Goal: Task Accomplishment & Management: Manage account settings

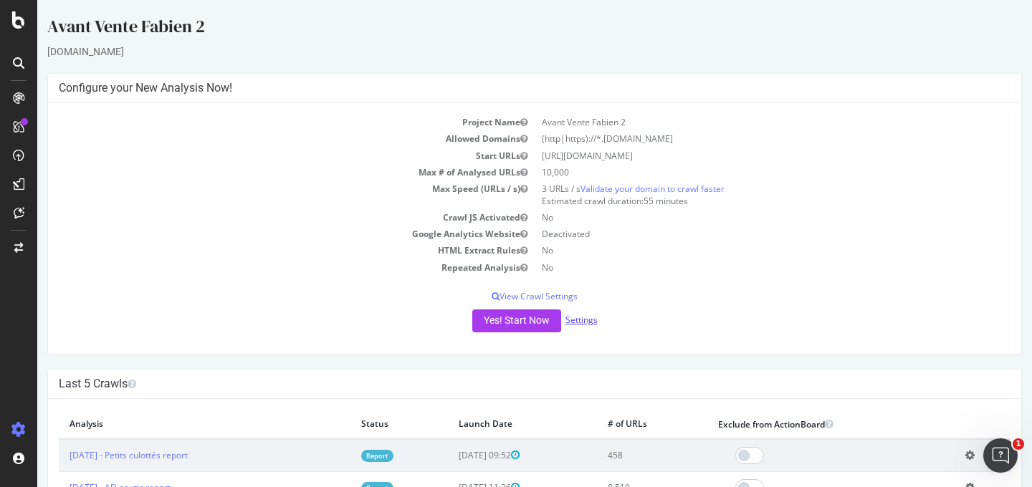
click at [572, 316] on link "Settings" at bounding box center [582, 320] width 32 height 12
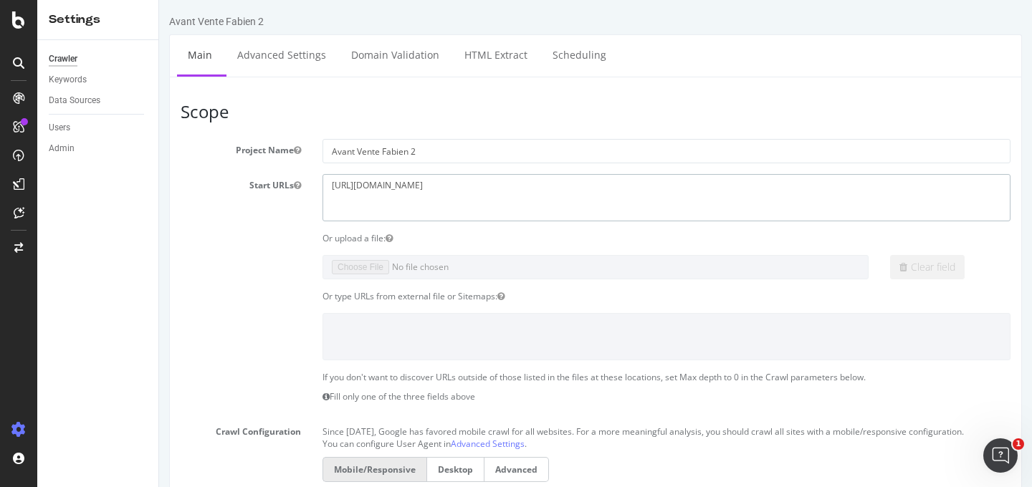
click at [502, 191] on textarea "[URL][DOMAIN_NAME]" at bounding box center [667, 197] width 688 height 47
click at [499, 194] on textarea "[URL][DOMAIN_NAME]" at bounding box center [667, 197] width 688 height 47
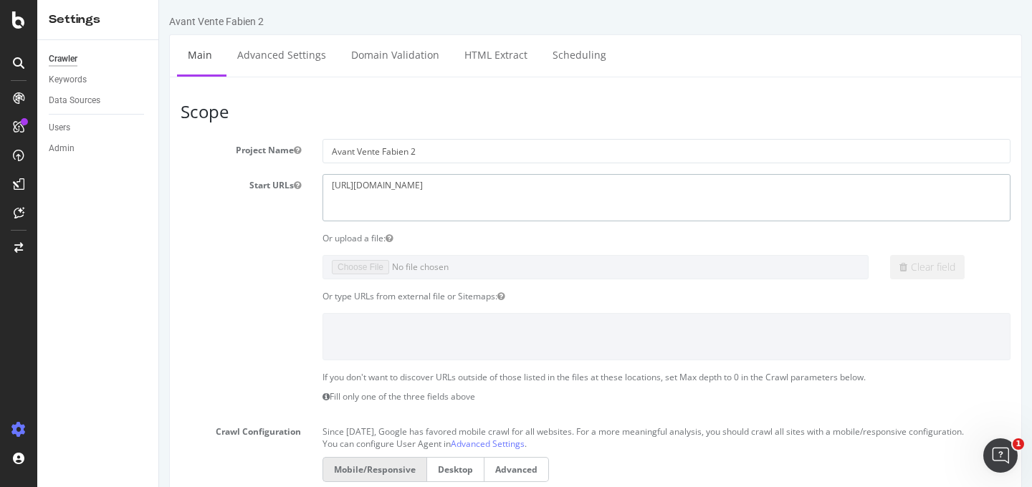
click at [498, 194] on textarea "[URL][DOMAIN_NAME]" at bounding box center [667, 197] width 688 height 47
paste textarea "[DOMAIN_NAME][URL]"
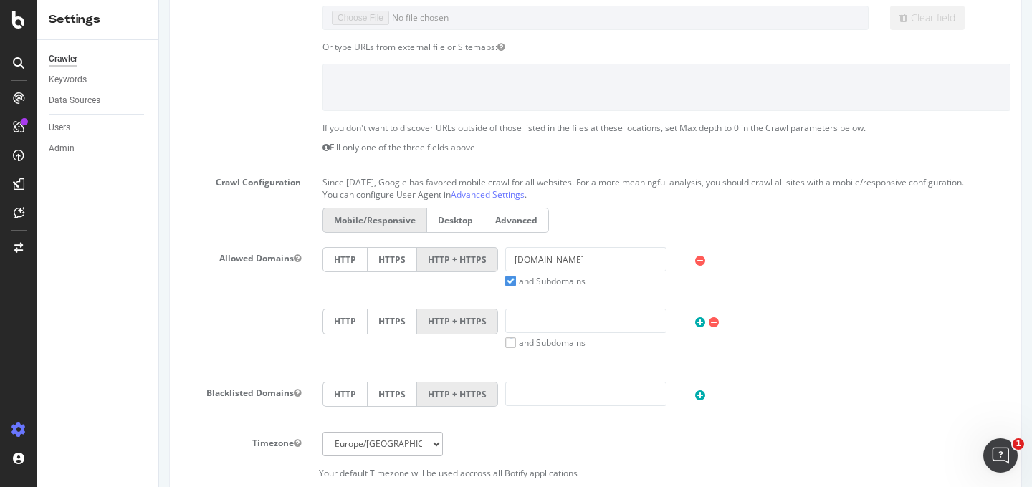
scroll to position [262, 0]
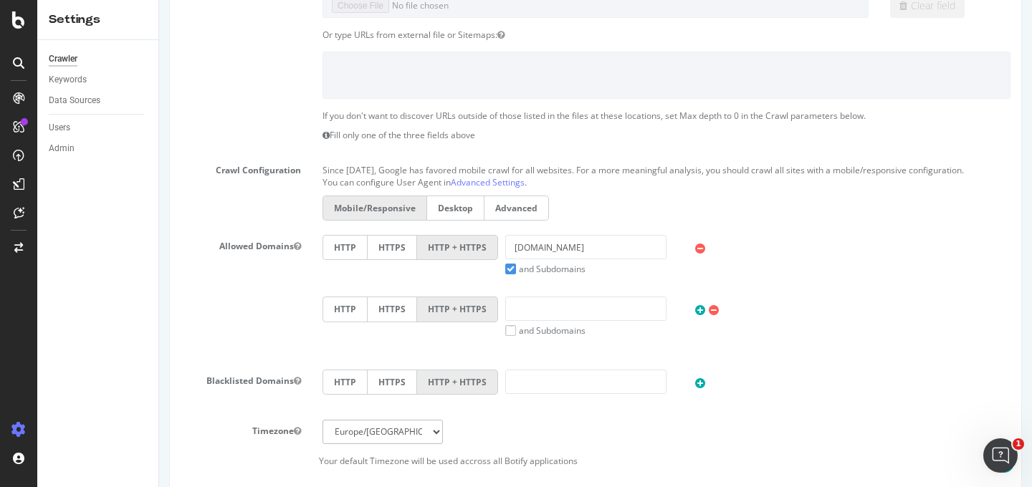
type textarea "[URL][DOMAIN_NAME]"
click at [580, 260] on input "[DOMAIN_NAME]" at bounding box center [585, 247] width 161 height 24
paste input "[URL][DOMAIN_NAME]"
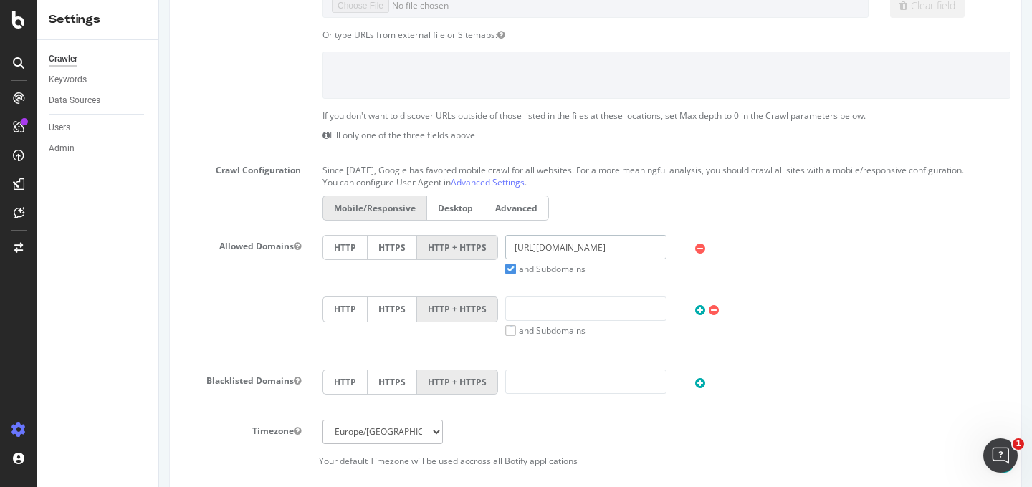
drag, startPoint x: 541, startPoint y: 261, endPoint x: 254, endPoint y: 280, distance: 287.3
click at [254, 280] on div "Allowed Domains HTTP HTTPS HTTP + HTTPS [URL][DOMAIN_NAME] and Subdomains User …" at bounding box center [596, 296] width 852 height 123
click at [531, 260] on input "[URL][DOMAIN_NAME]" at bounding box center [585, 247] width 161 height 24
drag, startPoint x: 540, startPoint y: 261, endPoint x: 441, endPoint y: 262, distance: 98.9
click at [441, 262] on div "HTTP HTTPS HTTP + HTTPS [URL][DOMAIN_NAME] and Subdomains User Agent: Mobile De…" at bounding box center [666, 255] width 703 height 40
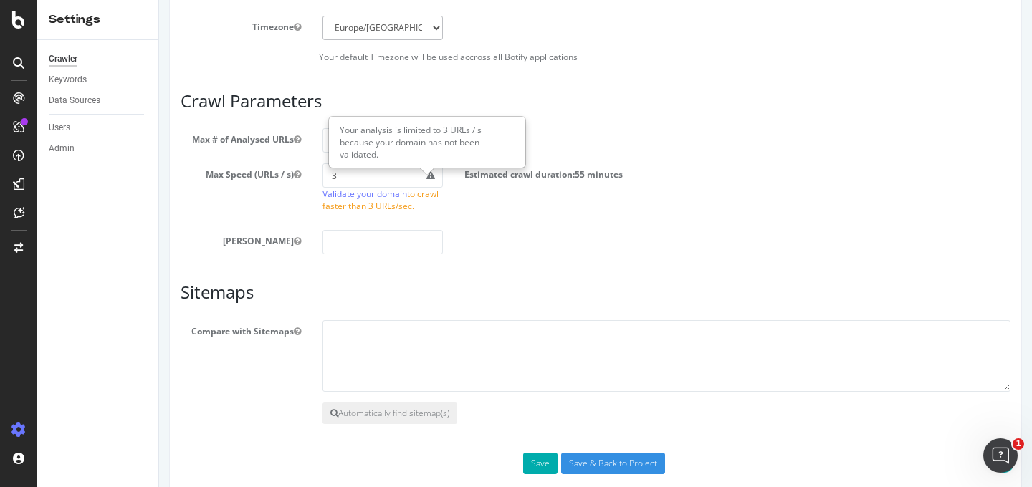
scroll to position [701, 0]
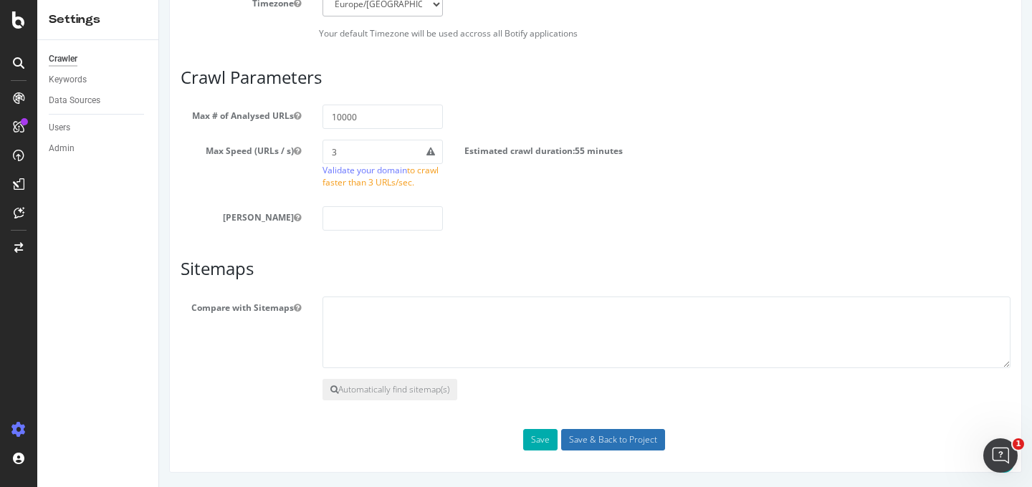
type input "[DOMAIN_NAME]"
click at [604, 444] on input "Save & Back to Project" at bounding box center [613, 440] width 104 height 22
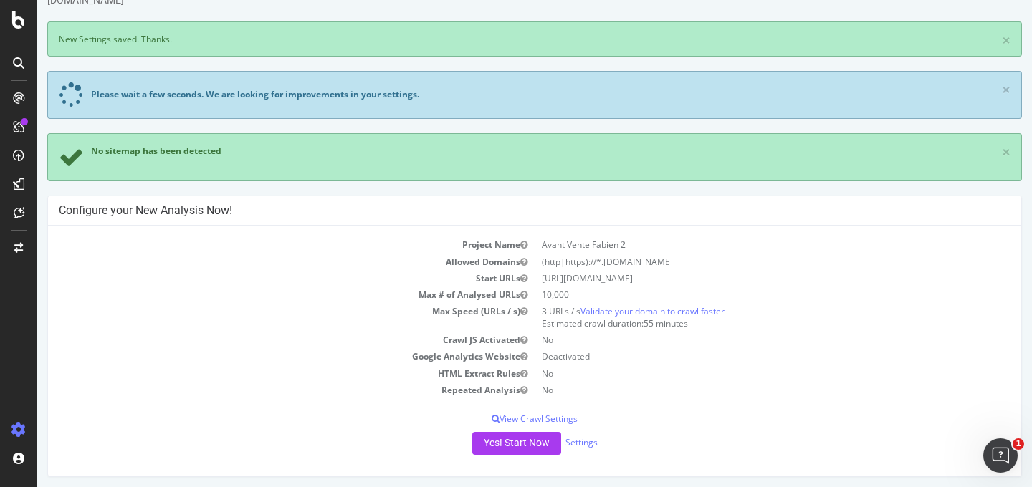
scroll to position [53, 0]
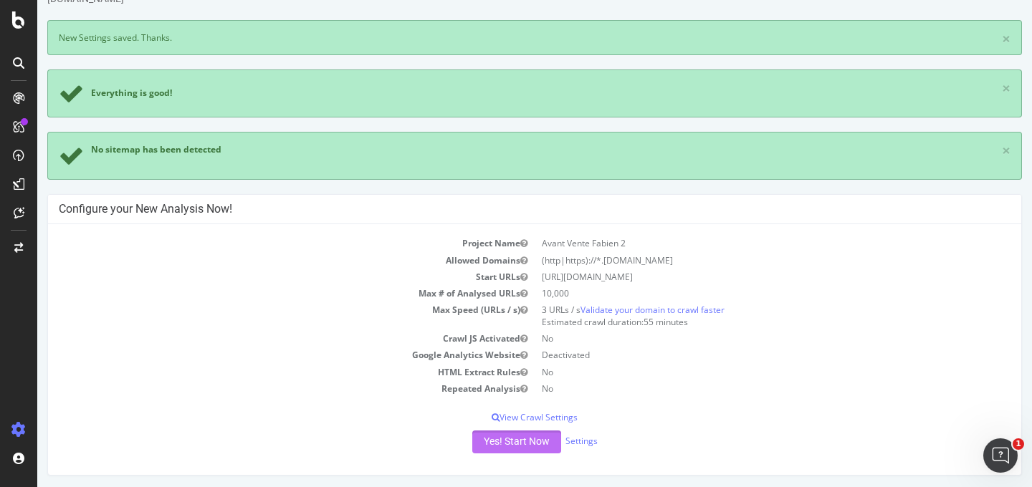
click at [500, 450] on button "Yes! Start Now" at bounding box center [516, 442] width 89 height 23
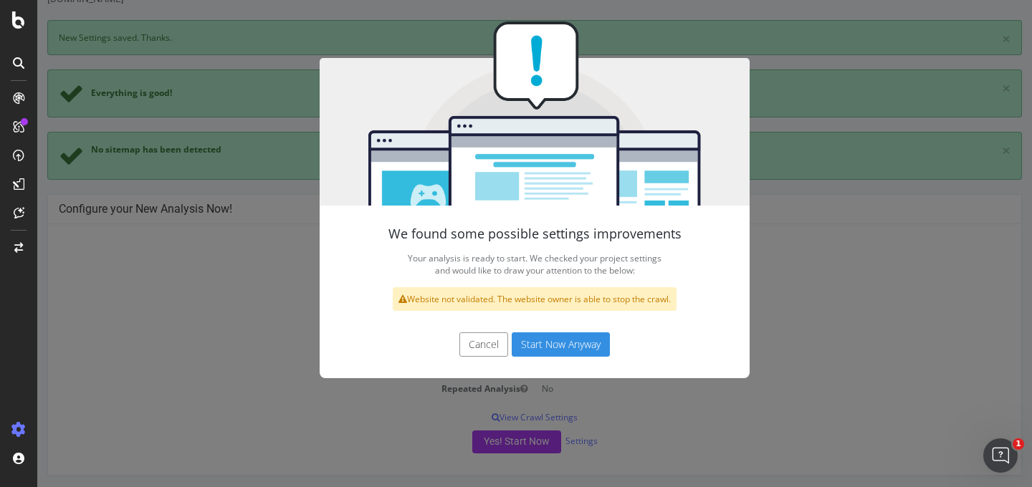
click at [584, 347] on button "Start Now Anyway" at bounding box center [561, 345] width 98 height 24
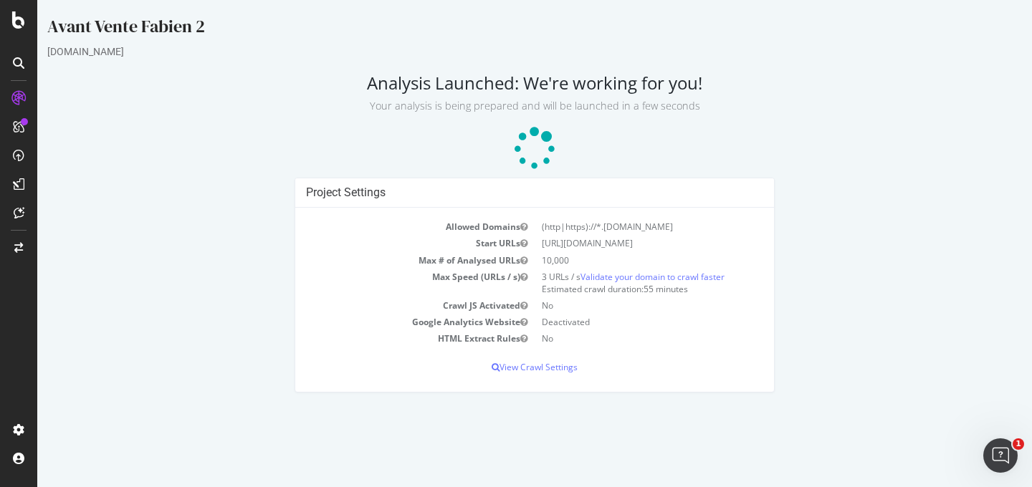
click at [533, 146] on icon at bounding box center [534, 149] width 43 height 43
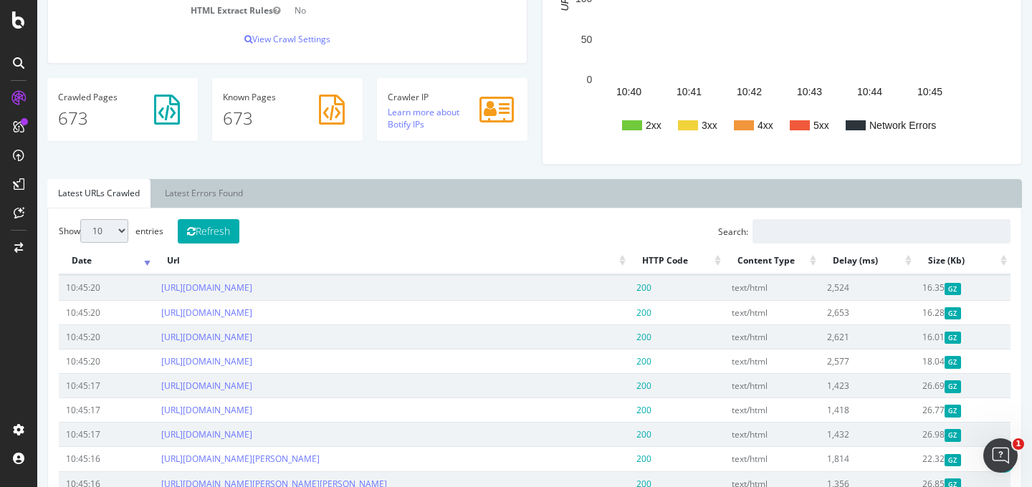
scroll to position [305, 0]
